Goal: Transaction & Acquisition: Purchase product/service

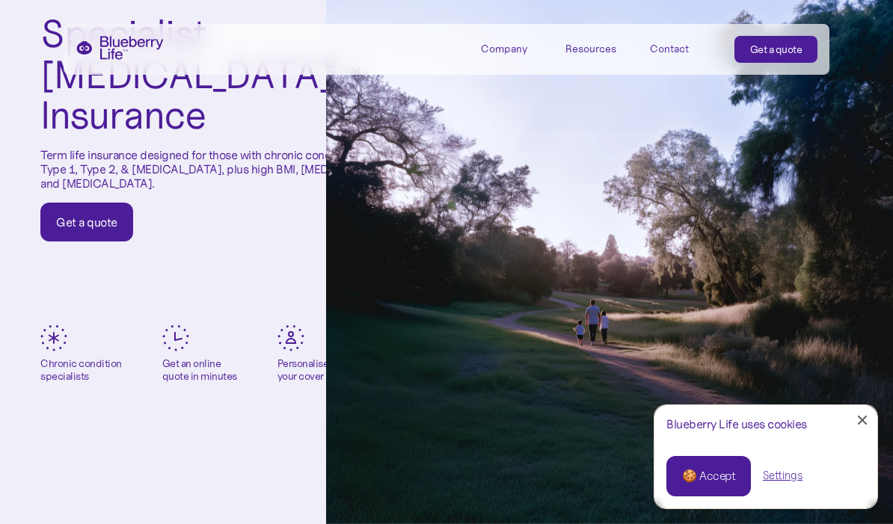
scroll to position [170, 0]
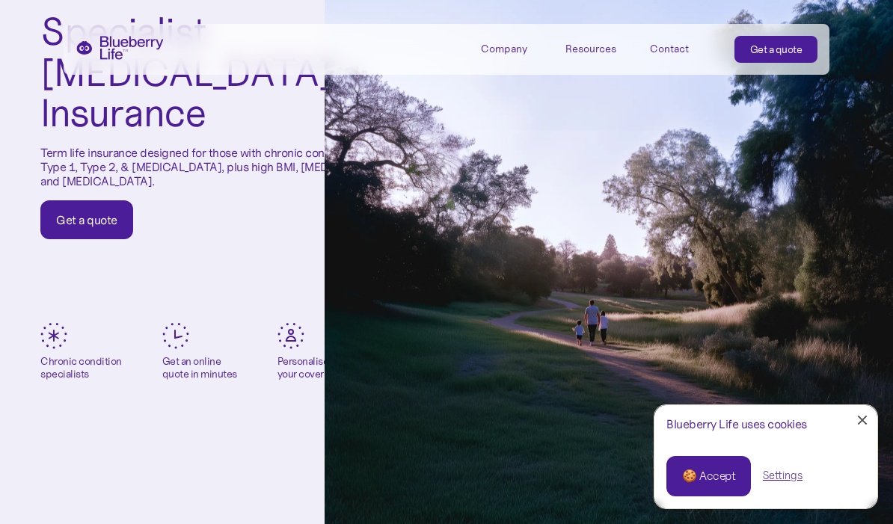
click at [793, 484] on div "Settings" at bounding box center [783, 476] width 40 height 16
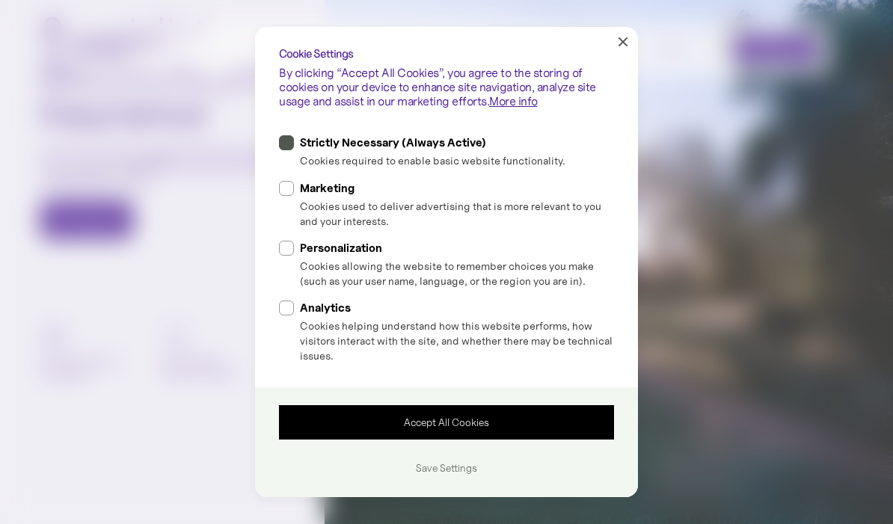
click at [445, 428] on div "Accept All Cookies" at bounding box center [447, 422] width 304 height 10
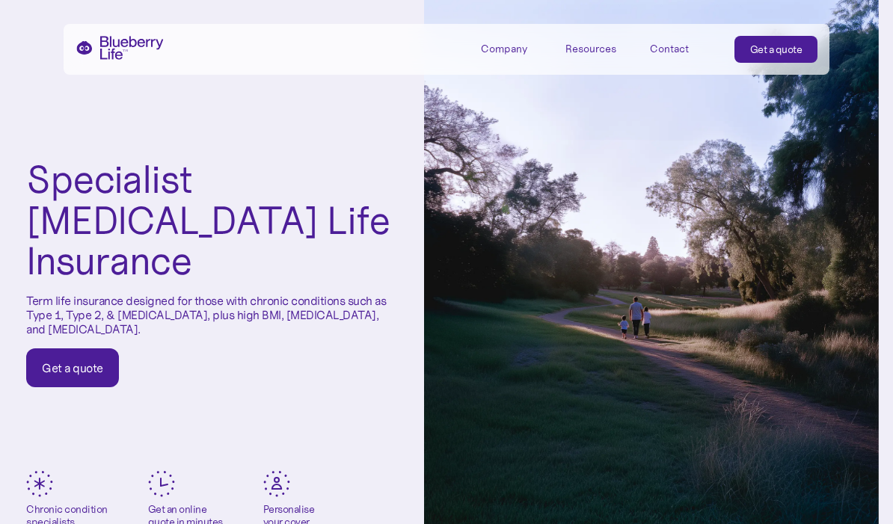
scroll to position [20, 14]
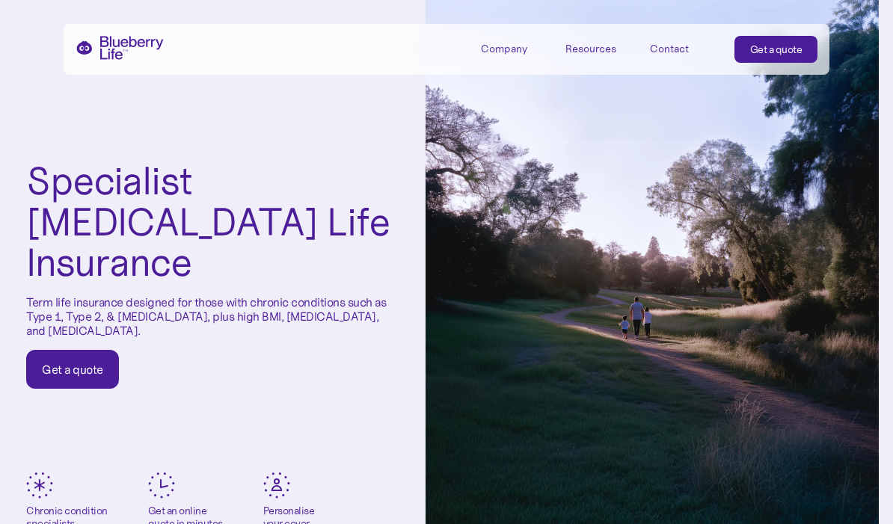
click at [73, 362] on div "Get a quote" at bounding box center [72, 369] width 61 height 15
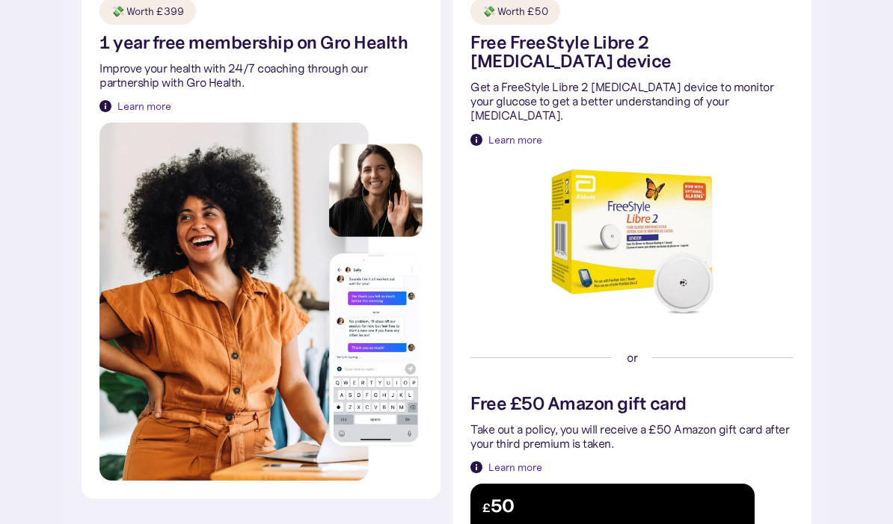
scroll to position [542, 0]
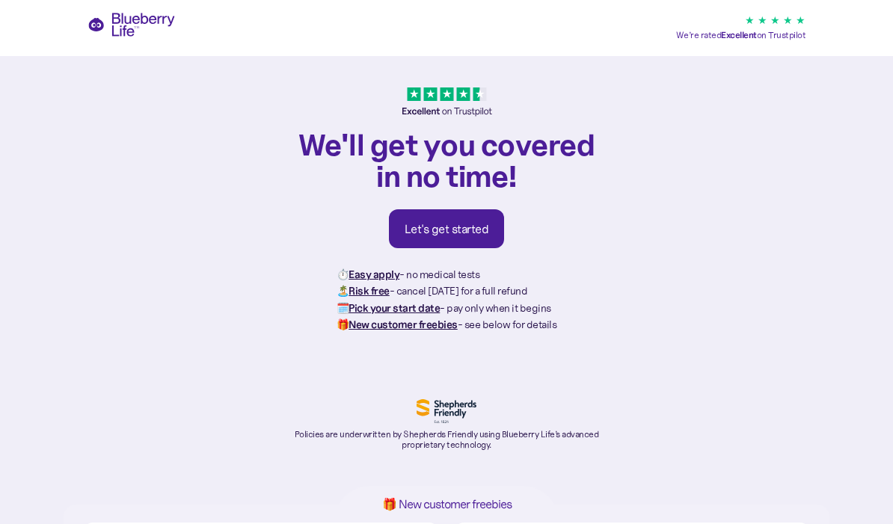
scroll to position [0, 0]
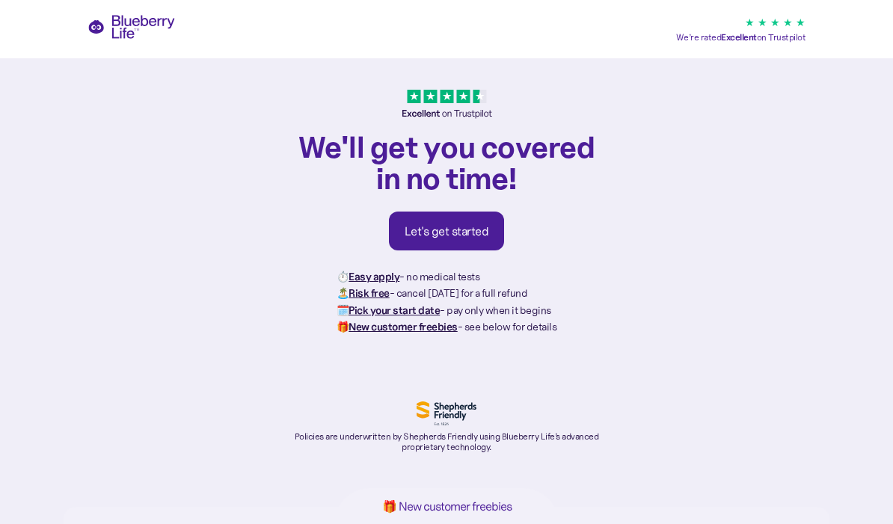
click at [438, 232] on div "Let's get started" at bounding box center [447, 231] width 85 height 15
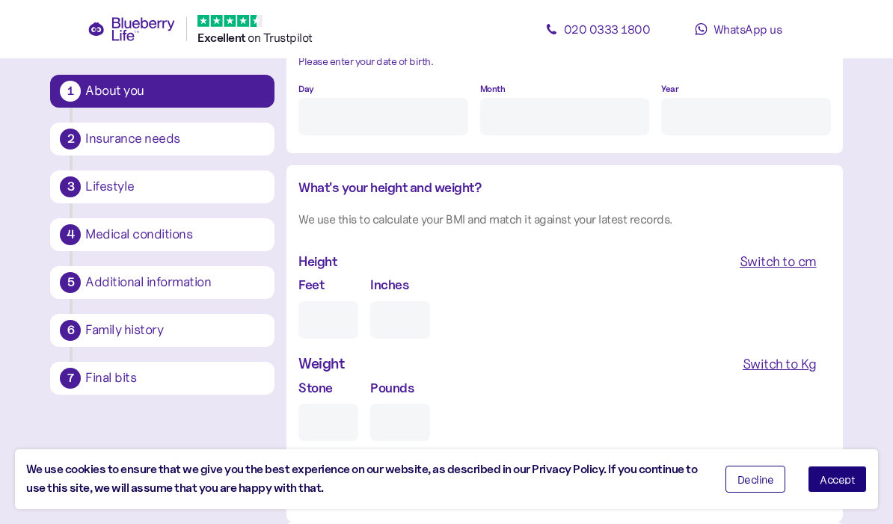
scroll to position [1268, 0]
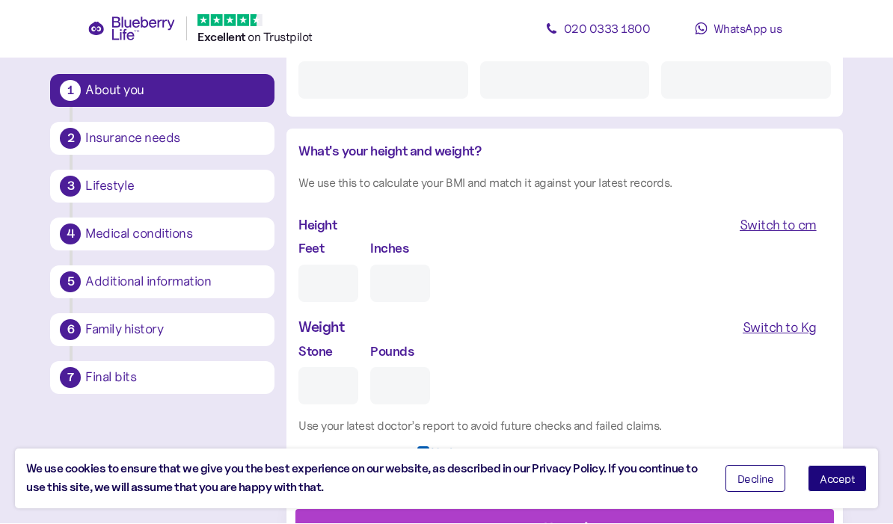
click at [758, 485] on span "Decline" at bounding box center [756, 479] width 37 height 10
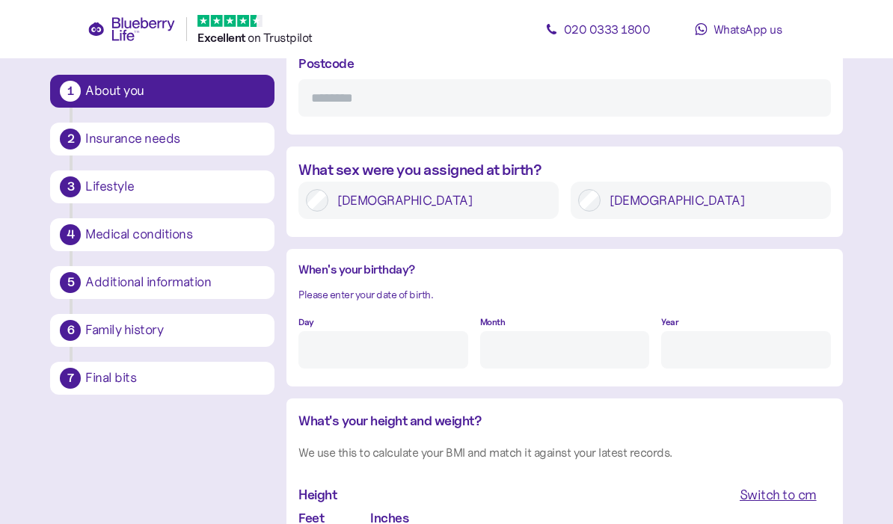
scroll to position [998, 0]
